Goal: Task Accomplishment & Management: Complete application form

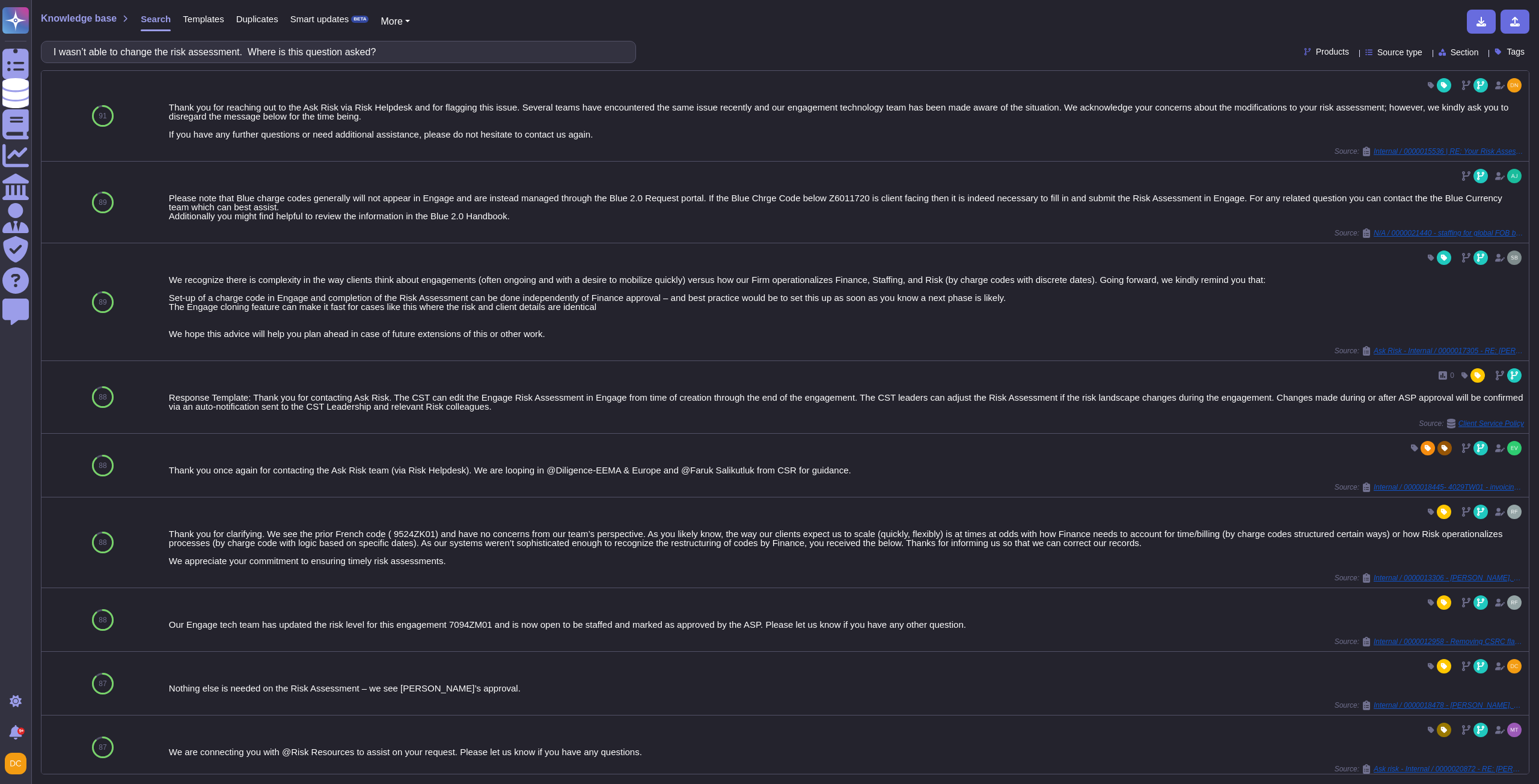
scroll to position [180, 0]
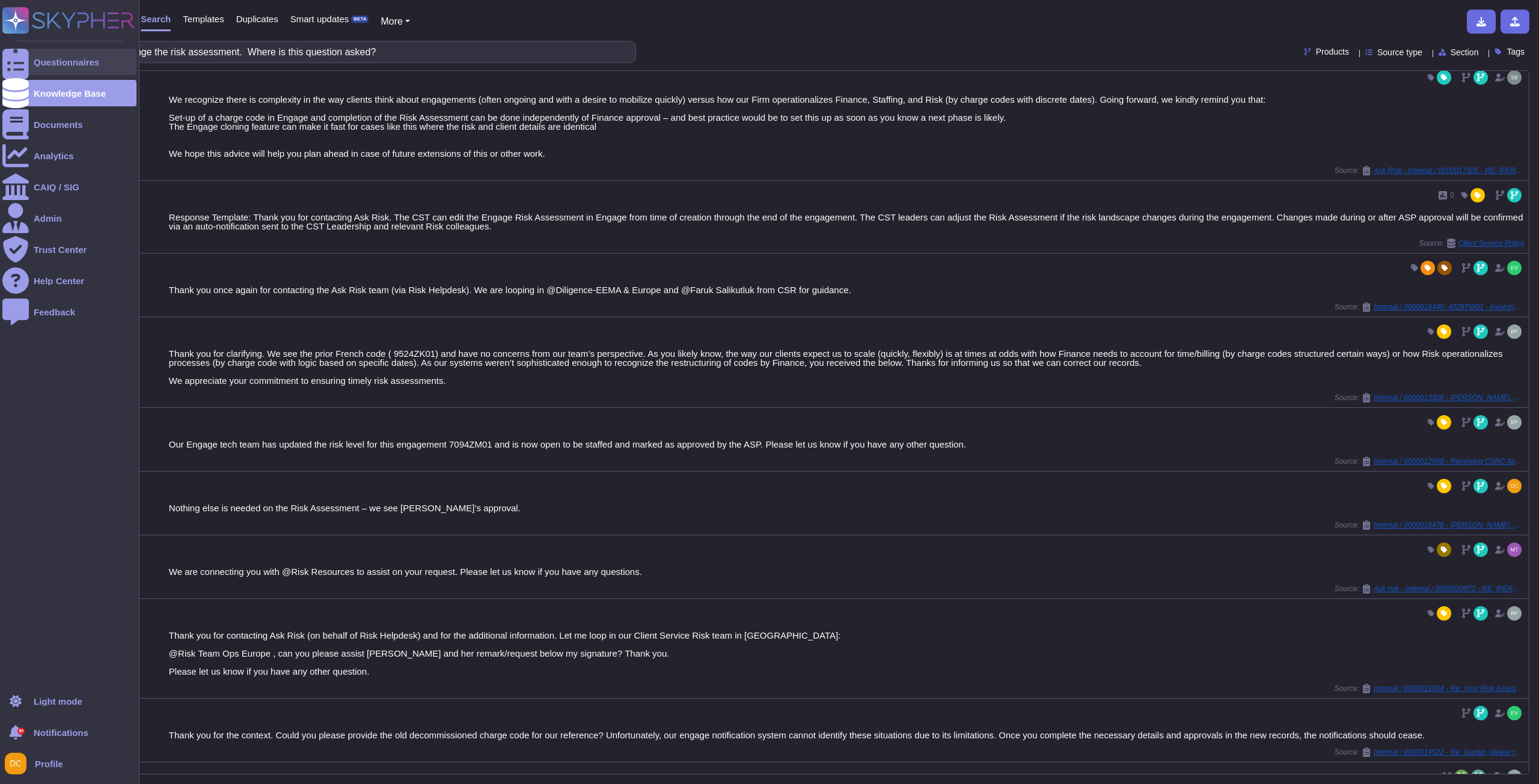
click at [15, 62] on icon at bounding box center [16, 62] width 26 height 36
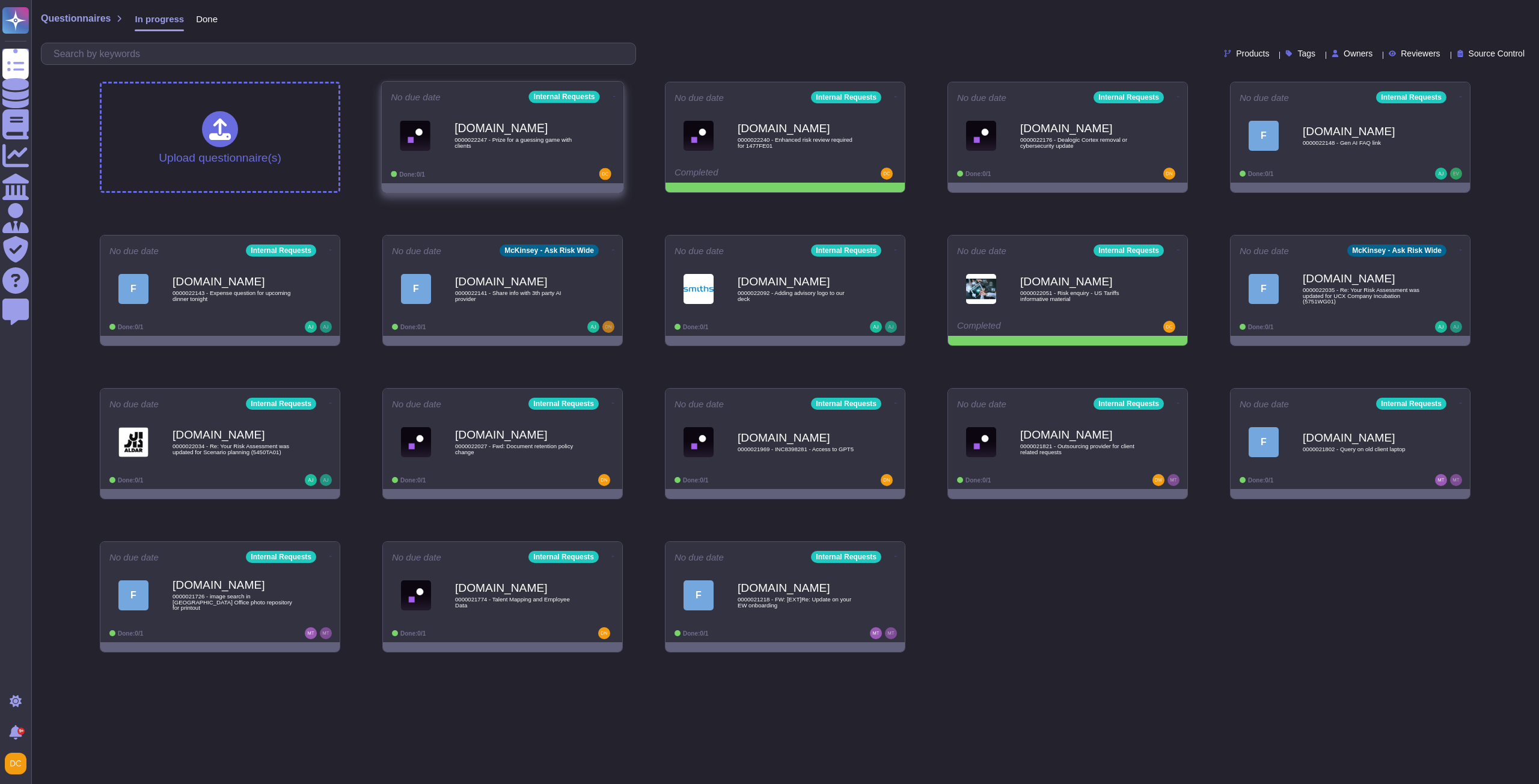
click at [547, 155] on div "[DOMAIN_NAME] 0000022247 - Prize for a guessing game with clients" at bounding box center [515, 135] width 121 height 49
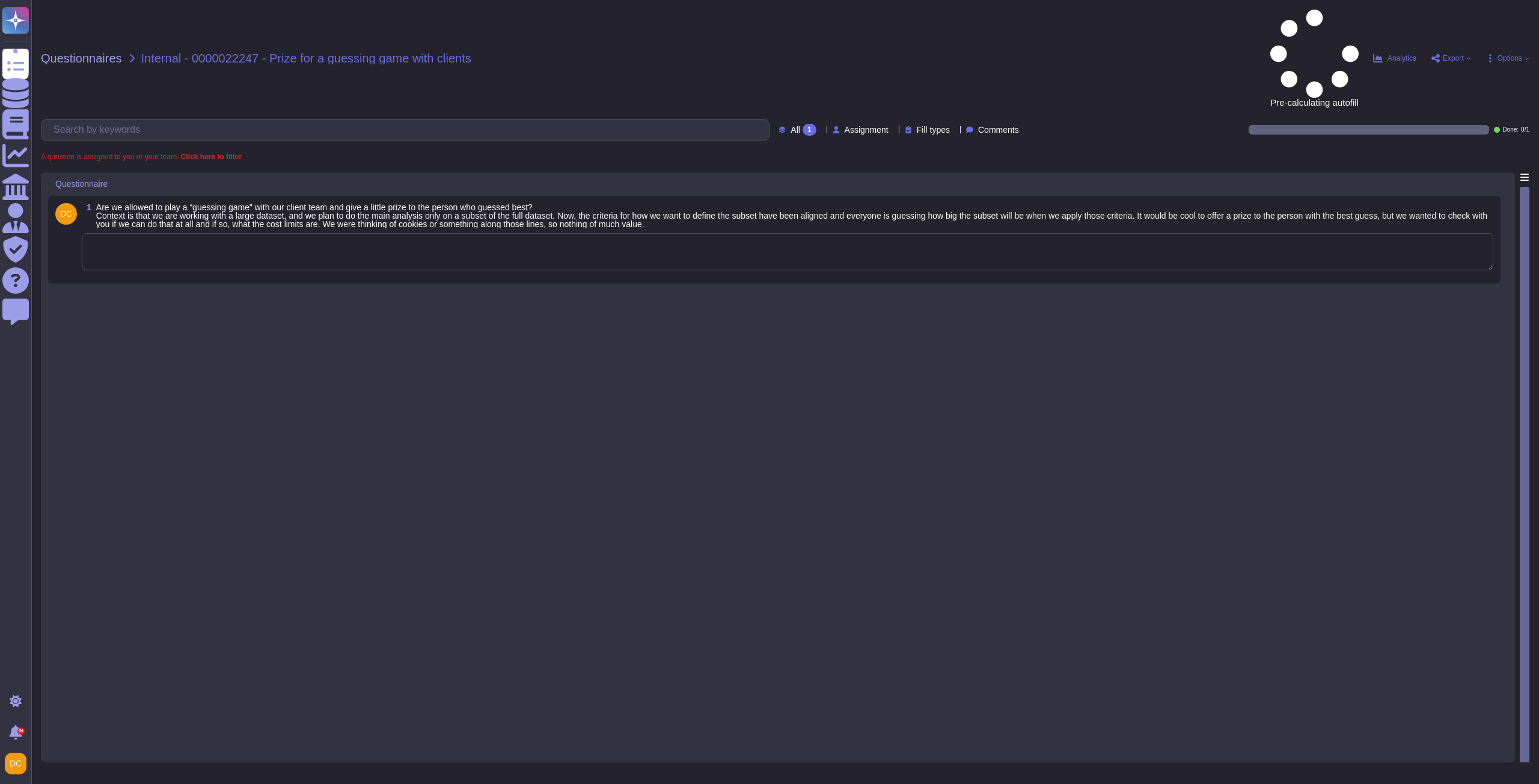
click at [344, 233] on textarea at bounding box center [788, 252] width 1412 height 37
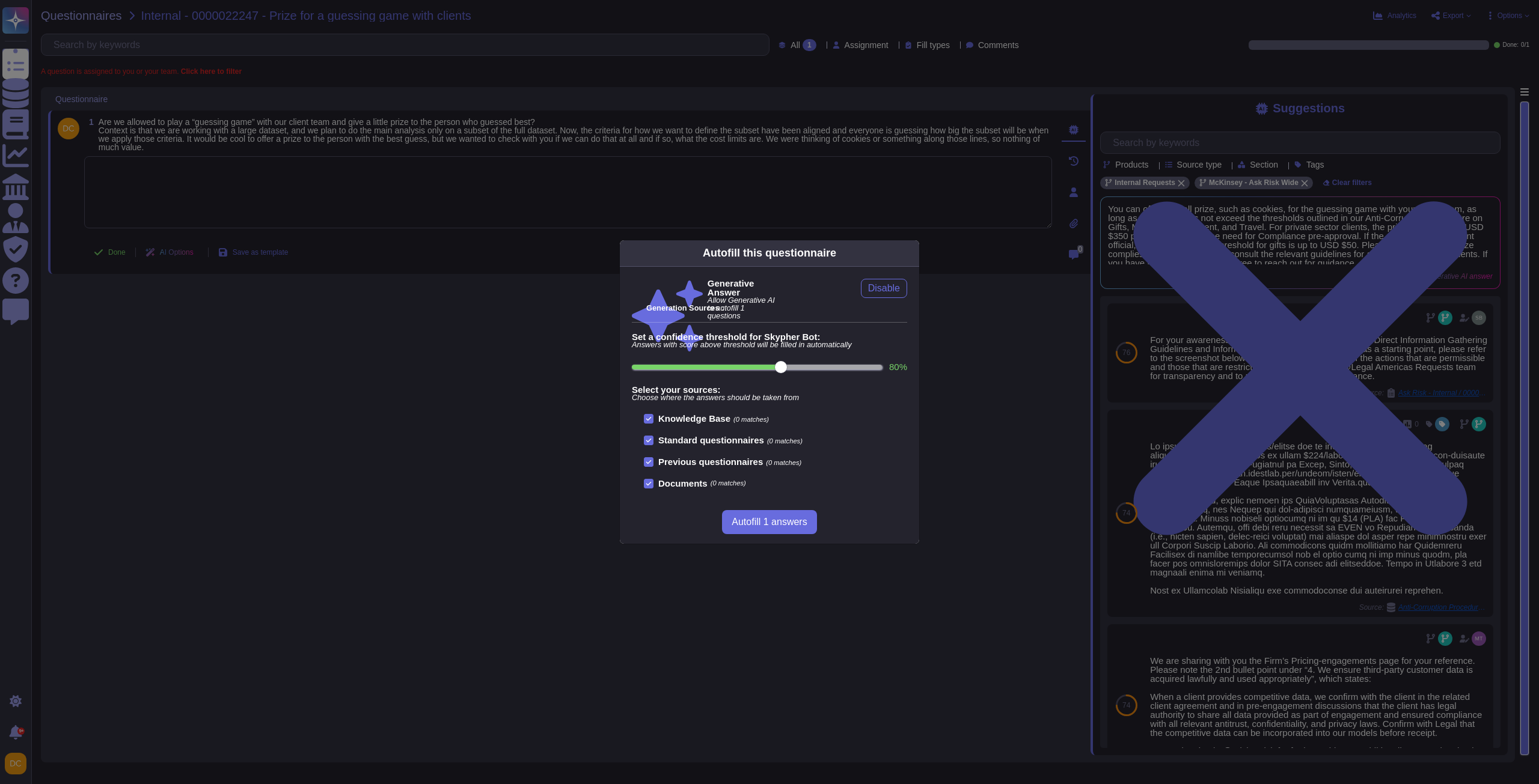
click at [1259, 525] on div "Autofill this questionnaire Generative Answer Allow Generative AI to autofill 1…" at bounding box center [770, 392] width 1539 height 784
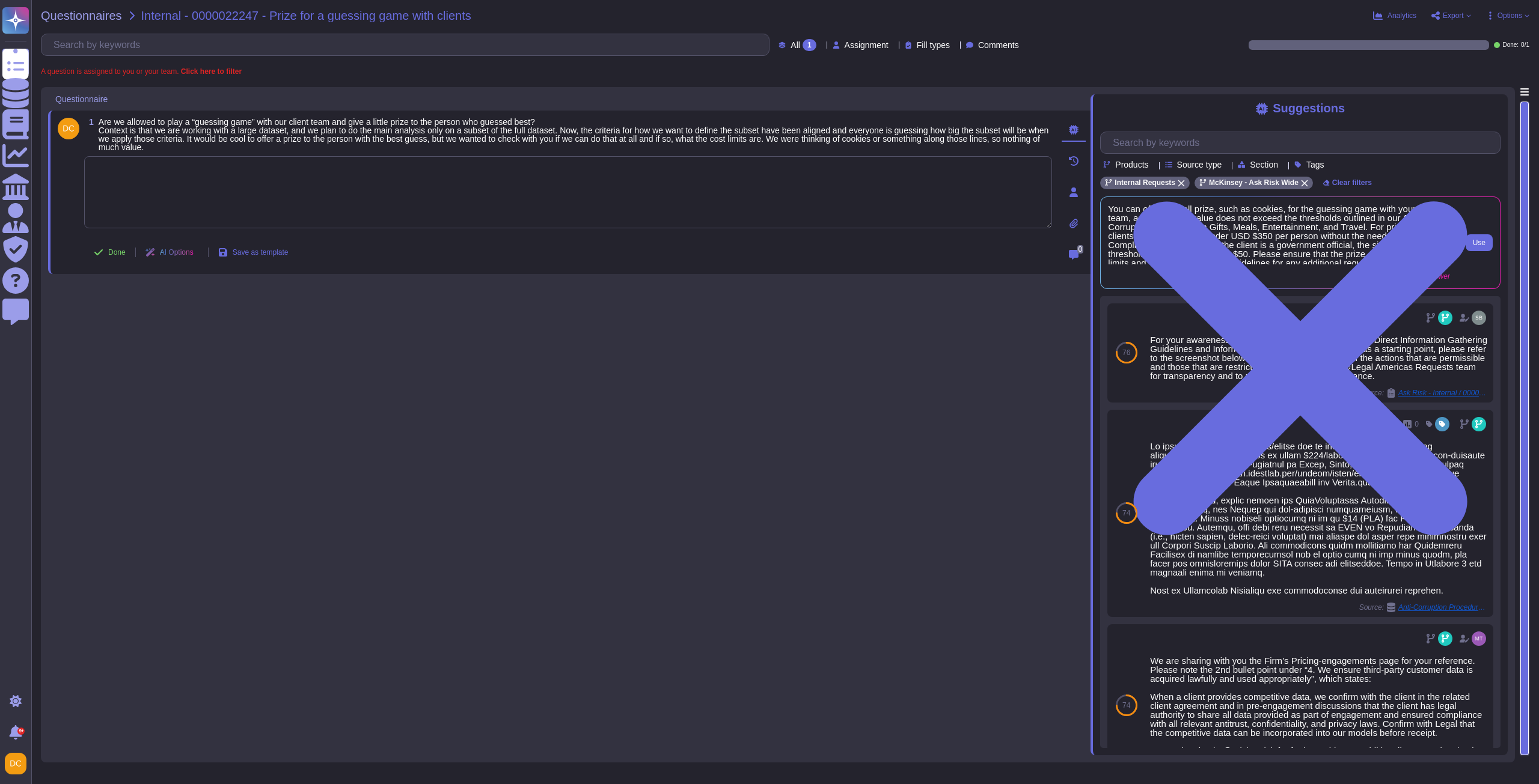
click at [1299, 249] on span "You can offer a small prize, such as cookies, for the guessing game with your c…" at bounding box center [1279, 234] width 342 height 60
click at [284, 193] on textarea at bounding box center [568, 192] width 968 height 72
paste textarea "For your awareness, I am sharing with you our Firm’s Anti-Corruption Procedure …"
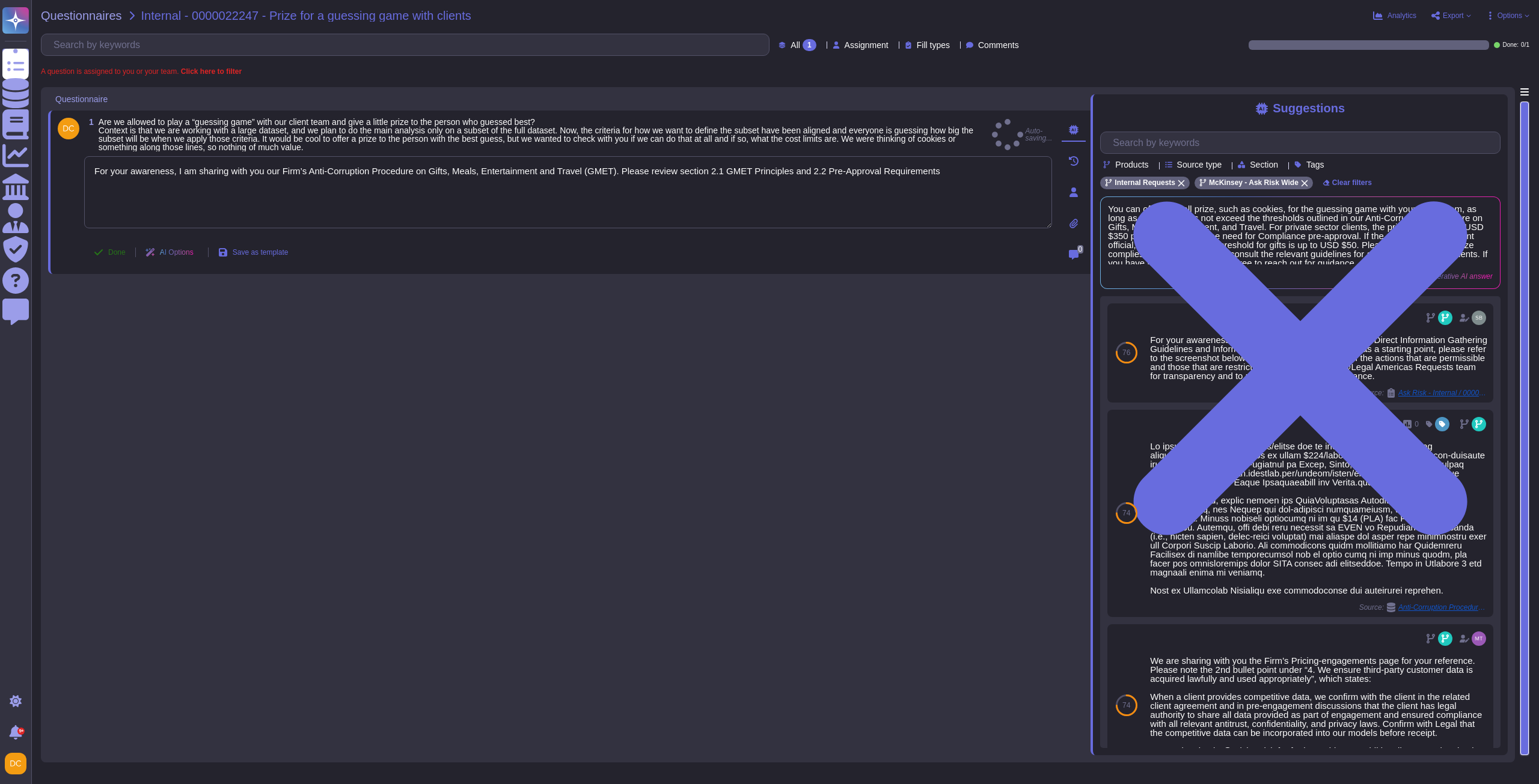
type textarea "For your awareness, I am sharing with you our Firm’s Anti-Corruption Procedure …"
click at [114, 256] on span "Done" at bounding box center [117, 252] width 17 height 7
